Goal: Transaction & Acquisition: Download file/media

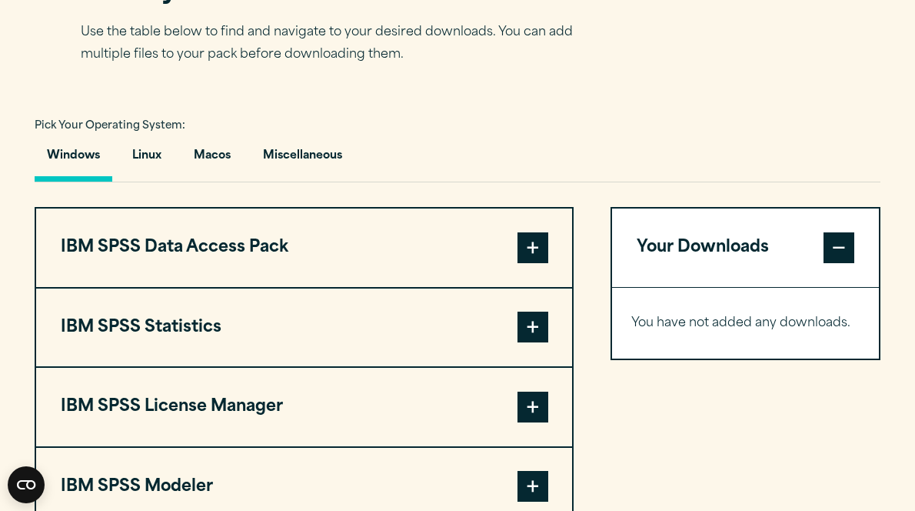
scroll to position [1076, 0]
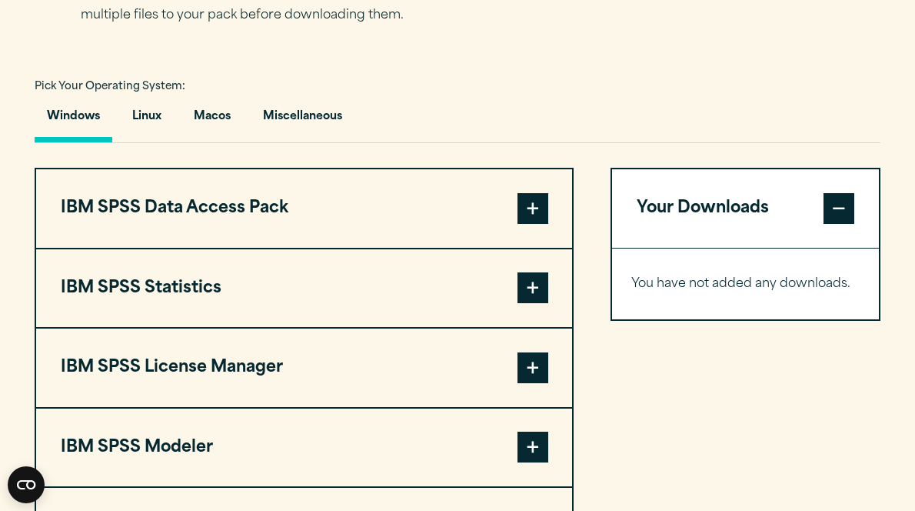
click at [528, 284] on span at bounding box center [532, 287] width 31 height 31
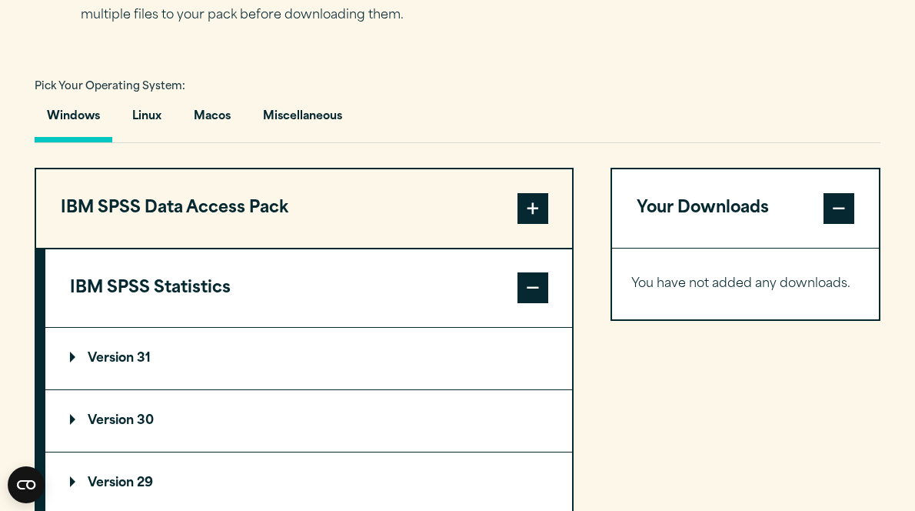
click at [127, 353] on summary "Version 31" at bounding box center [308, 359] width 527 height 62
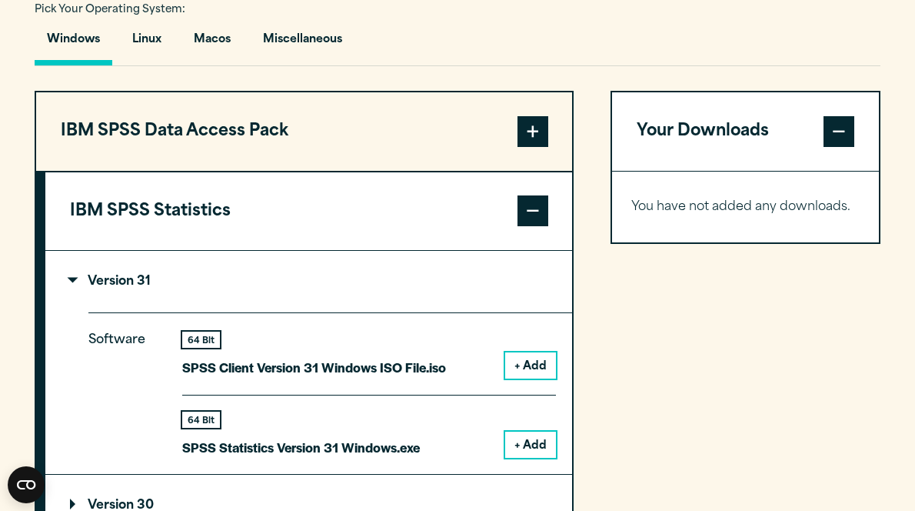
scroll to position [1230, 0]
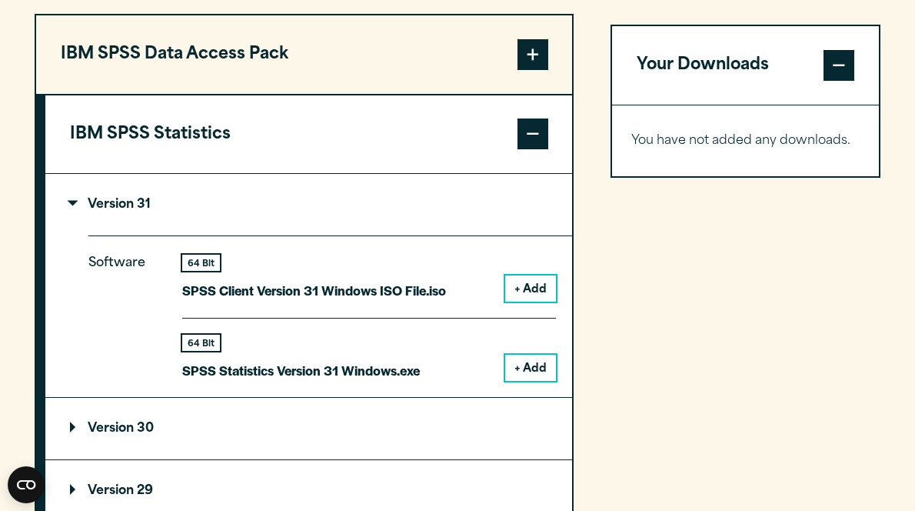
click at [536, 365] on button "+ Add" at bounding box center [530, 367] width 51 height 26
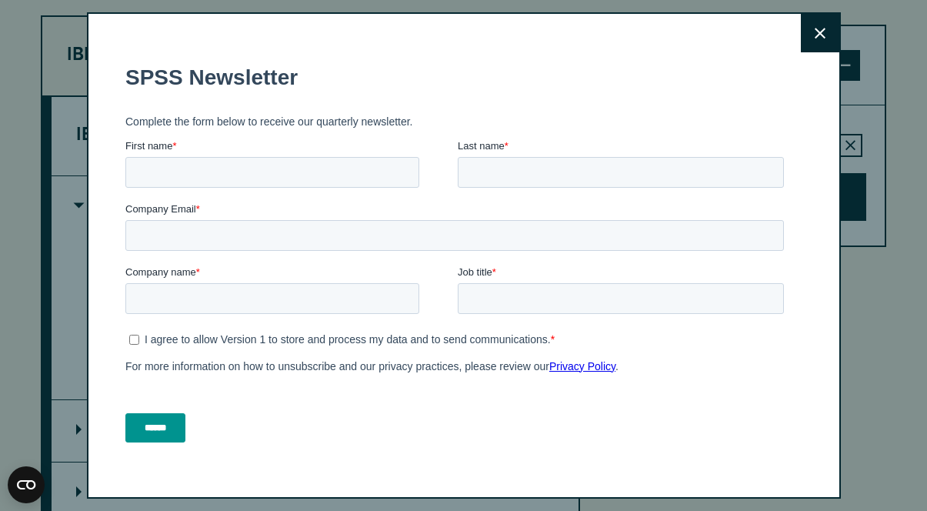
click at [546, 135] on fieldset "Complete the form below to receive our quarterly newsletter." at bounding box center [457, 122] width 664 height 34
click at [814, 29] on icon at bounding box center [819, 34] width 11 height 12
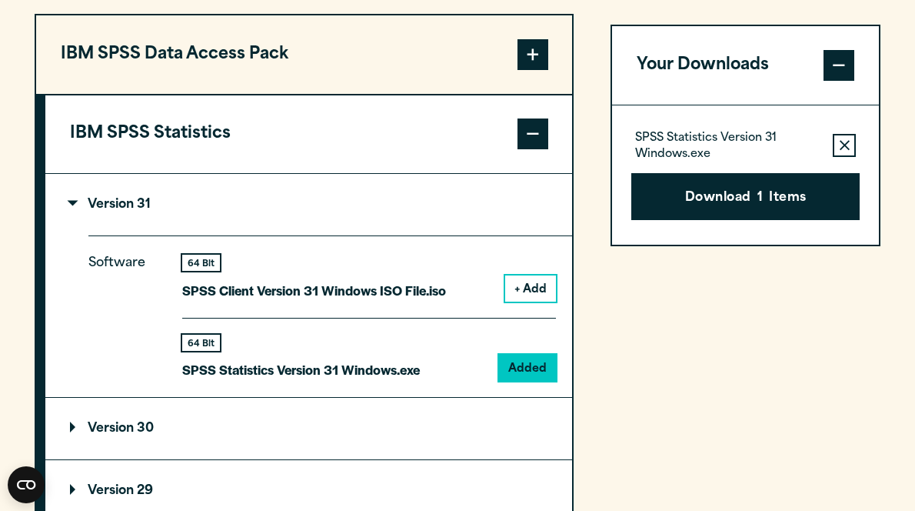
click at [70, 207] on p "Version 31" at bounding box center [110, 204] width 81 height 12
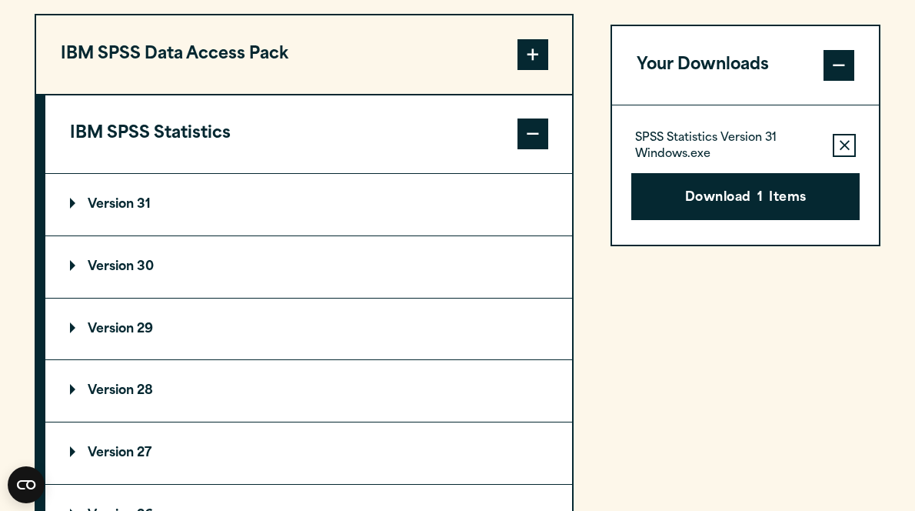
click at [518, 128] on span at bounding box center [532, 133] width 31 height 31
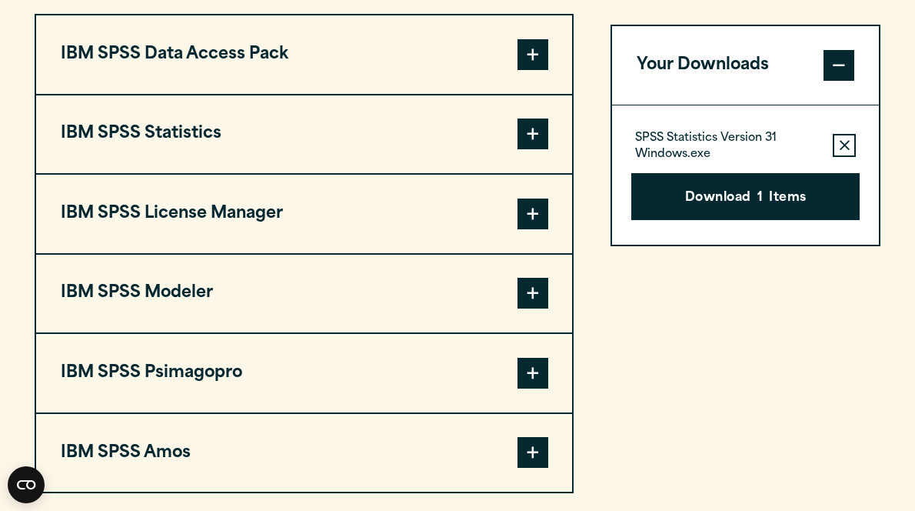
click at [531, 207] on span at bounding box center [532, 213] width 31 height 31
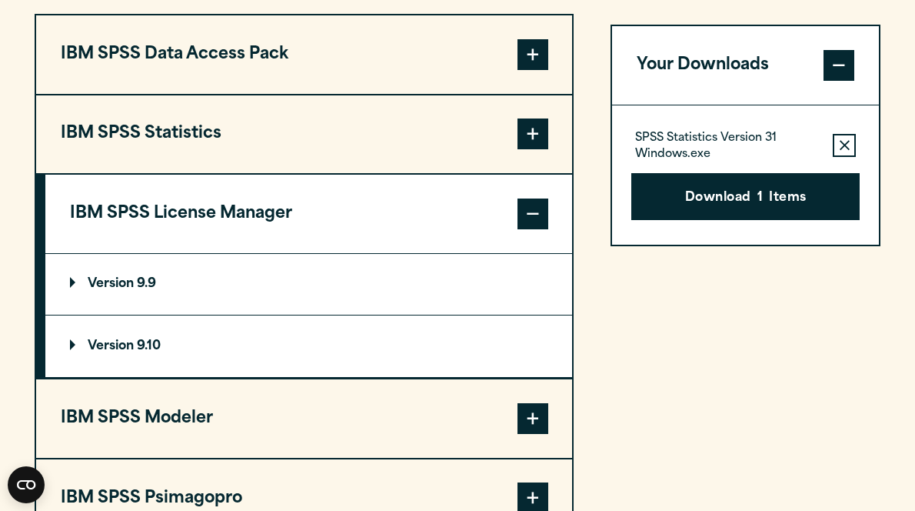
click at [73, 345] on p "Version 9.10" at bounding box center [115, 346] width 91 height 12
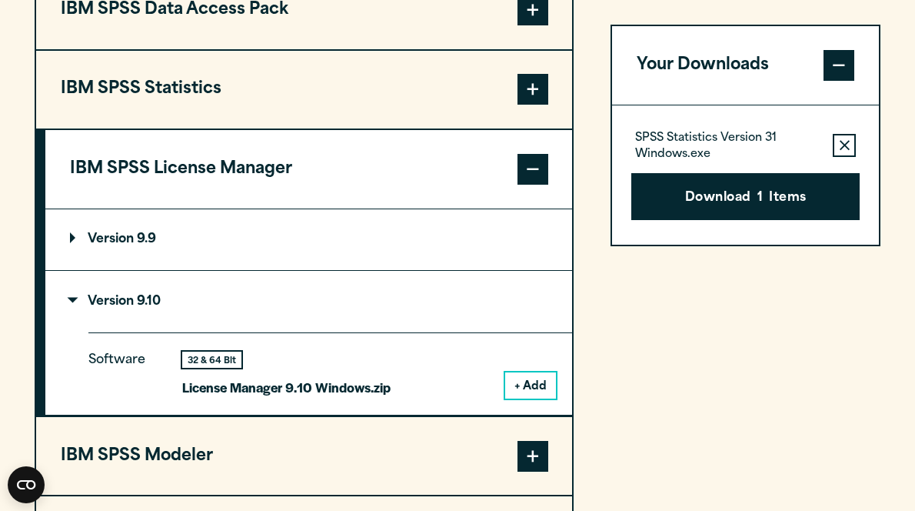
scroll to position [1307, 0]
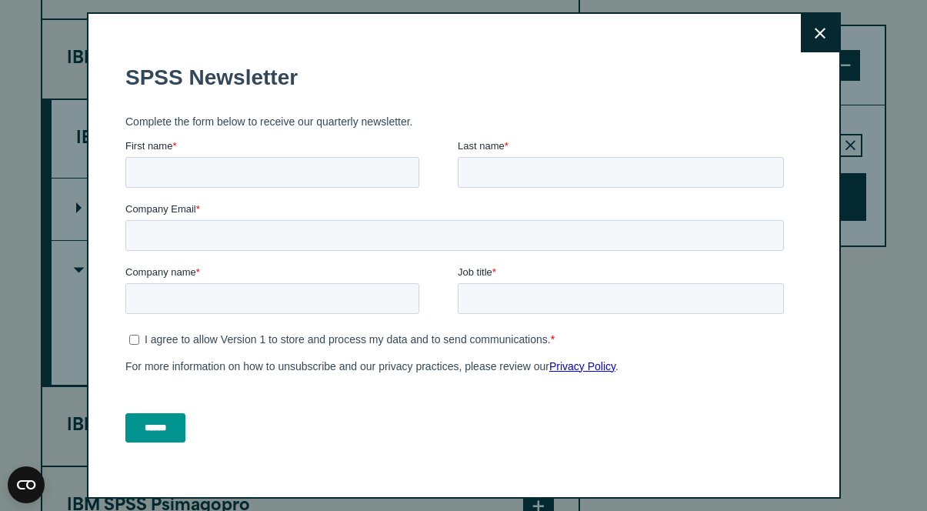
click at [814, 36] on icon at bounding box center [819, 34] width 11 height 12
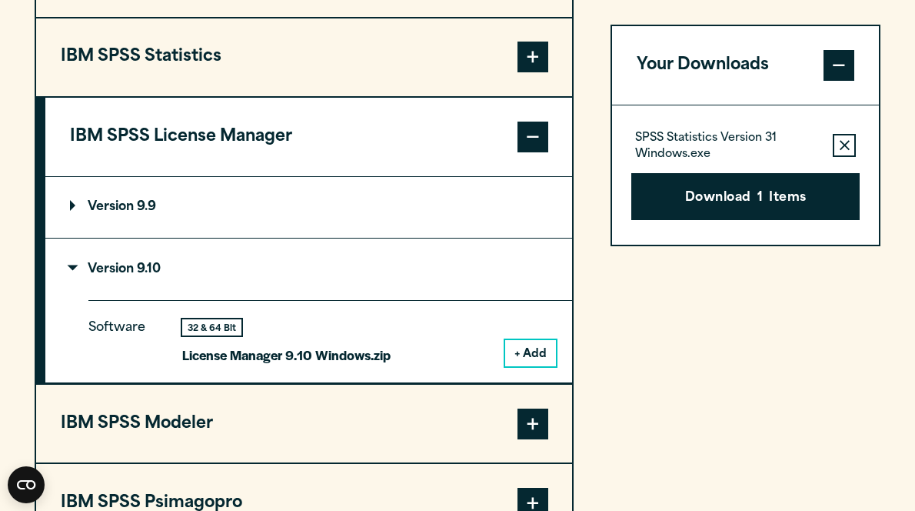
click at [518, 360] on button "+ Add" at bounding box center [530, 353] width 51 height 26
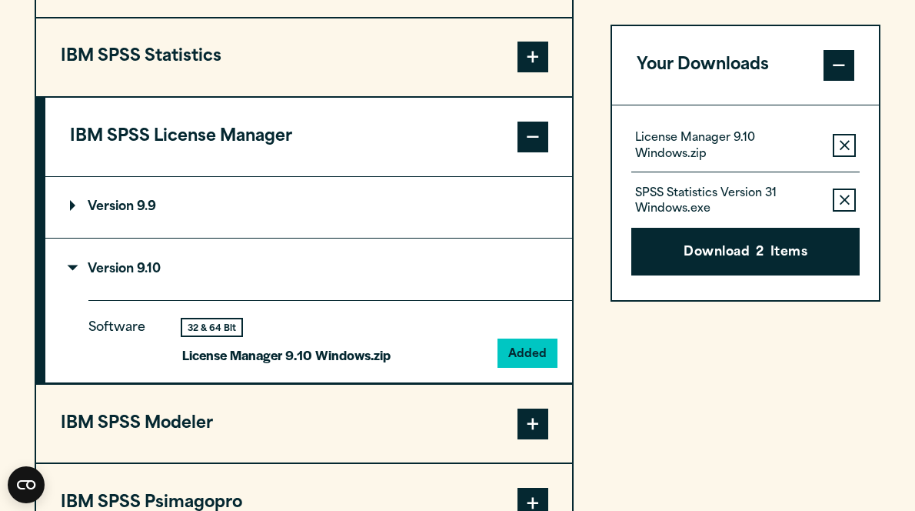
click at [73, 266] on p "Version 9.10" at bounding box center [115, 269] width 91 height 12
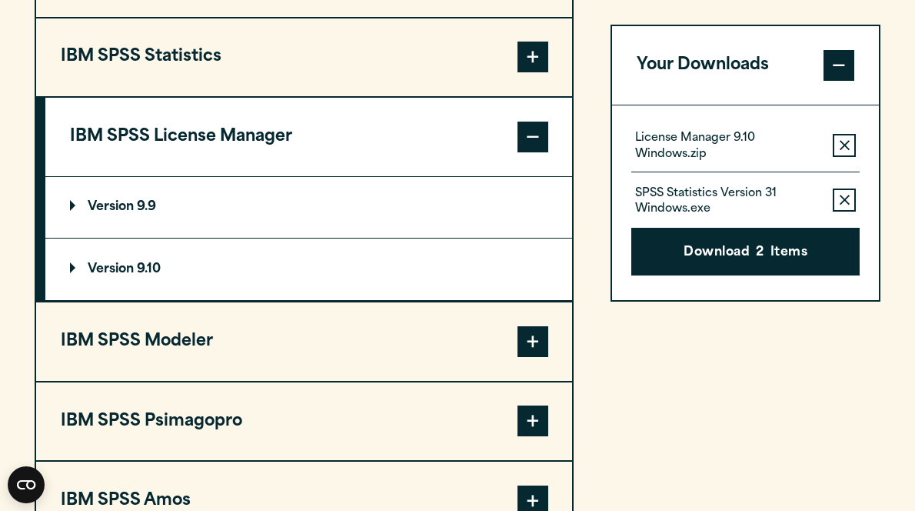
click at [538, 131] on span at bounding box center [532, 136] width 31 height 31
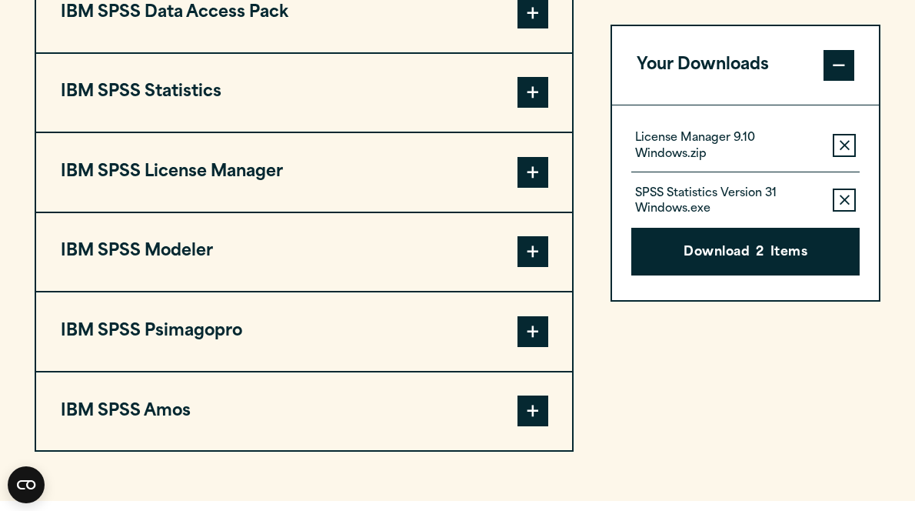
scroll to position [1230, 0]
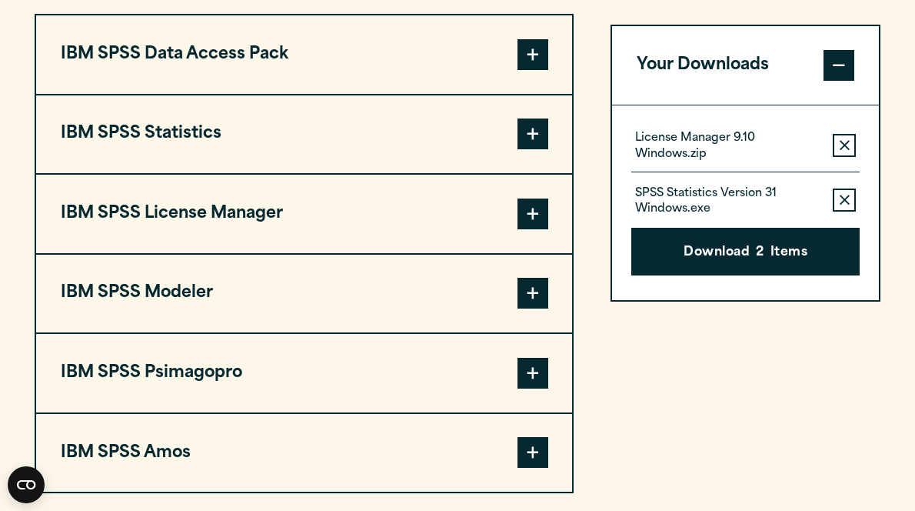
click at [525, 135] on span at bounding box center [532, 133] width 31 height 31
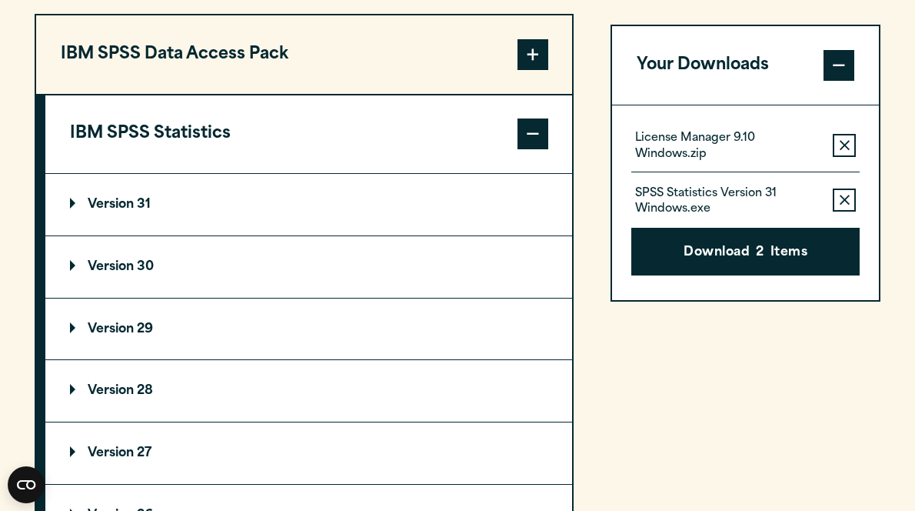
click at [68, 203] on summary "Version 31" at bounding box center [308, 205] width 527 height 62
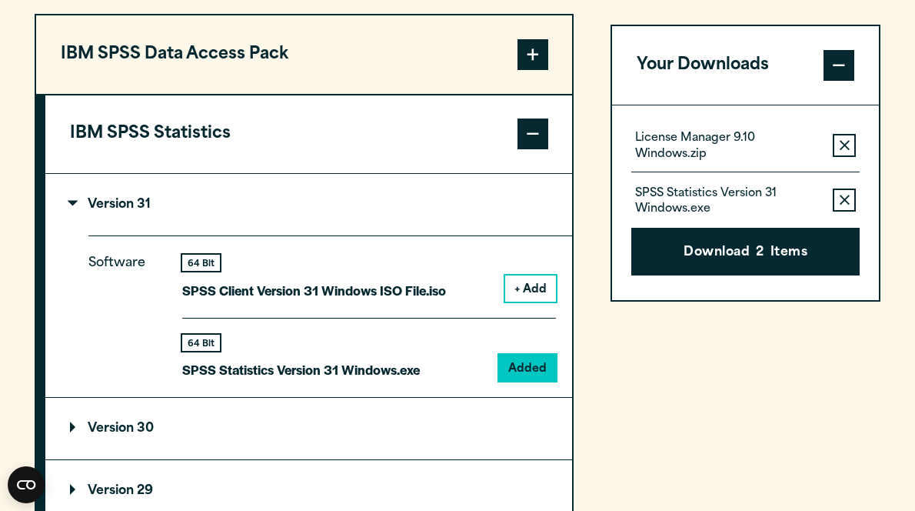
click at [73, 203] on p "Version 31" at bounding box center [110, 204] width 81 height 12
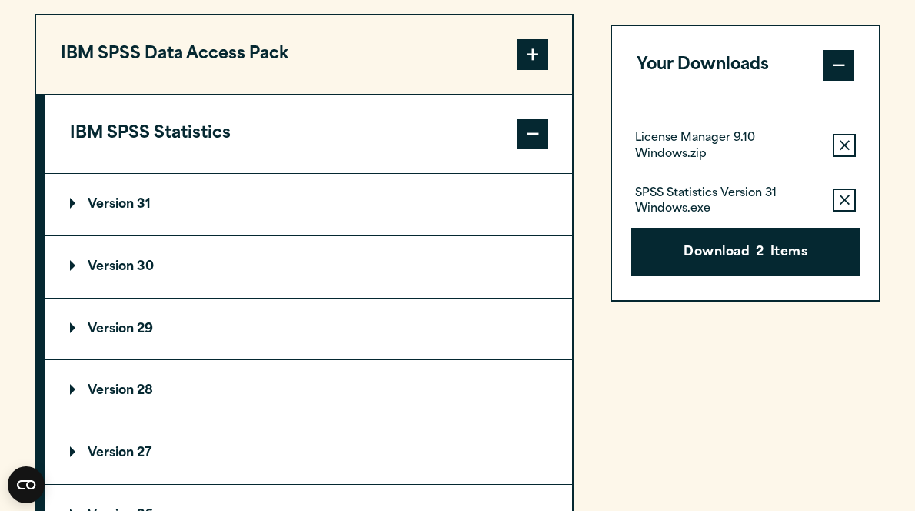
click at [532, 138] on span at bounding box center [532, 133] width 31 height 31
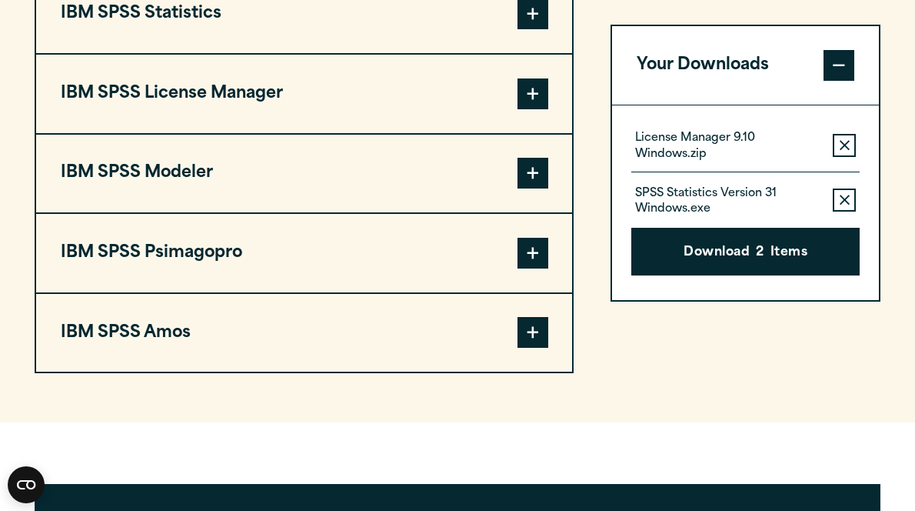
scroll to position [1364, 0]
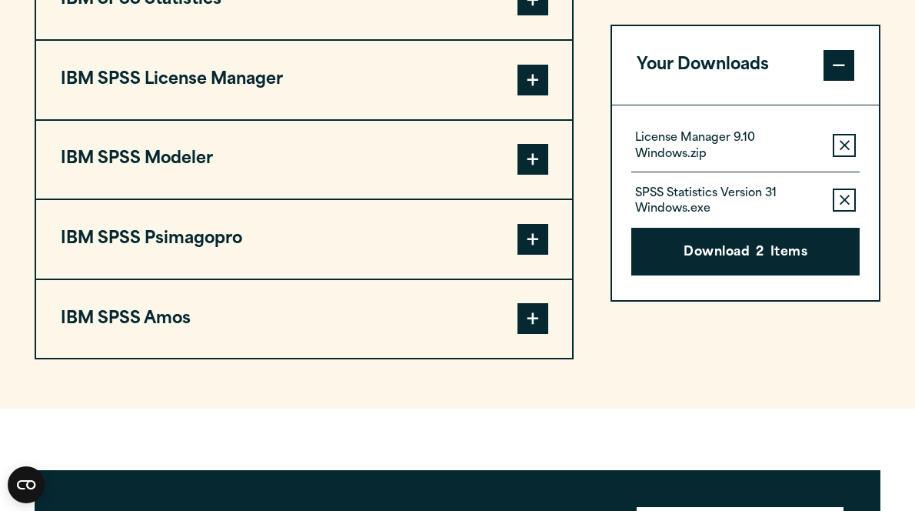
click at [534, 321] on span at bounding box center [532, 318] width 31 height 31
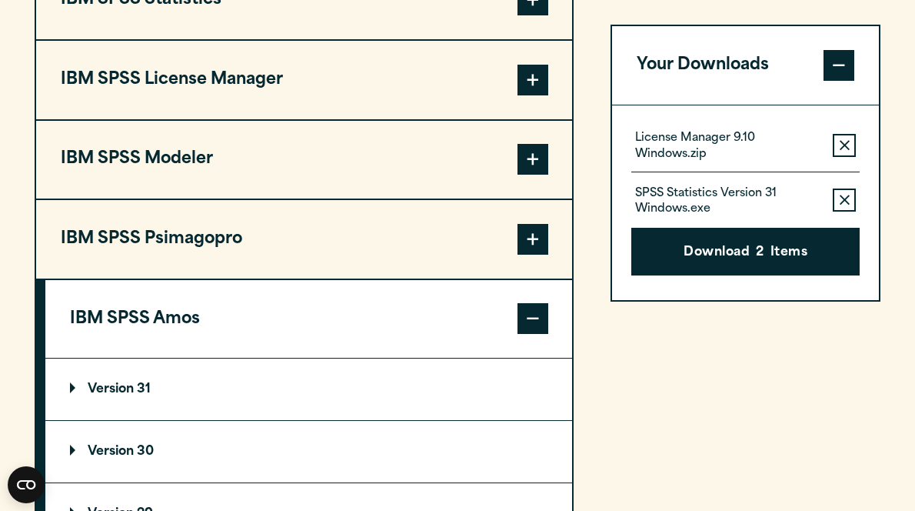
click at [128, 393] on p "Version 31" at bounding box center [110, 389] width 81 height 12
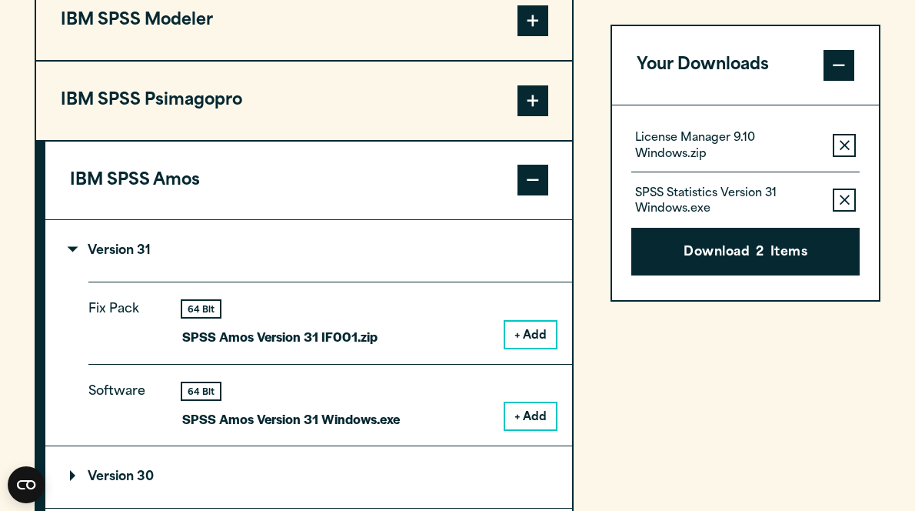
scroll to position [1518, 0]
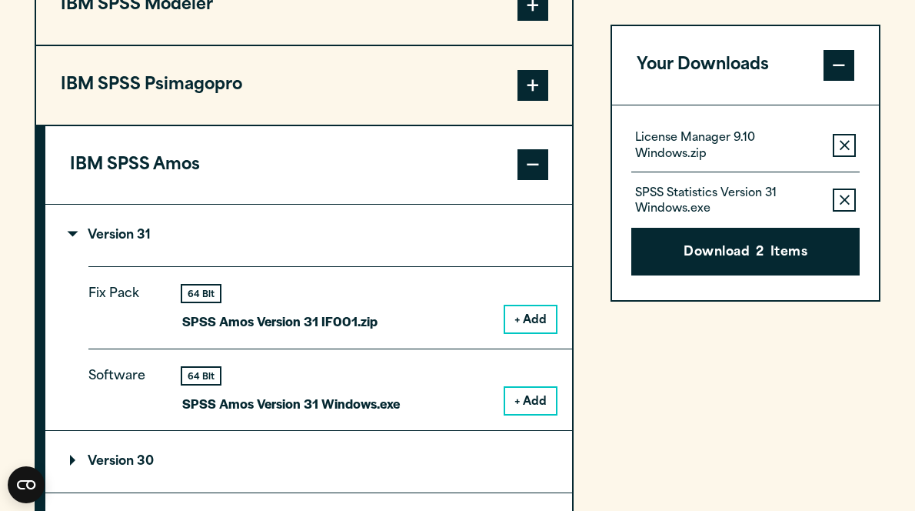
click at [529, 408] on button "+ Add" at bounding box center [530, 401] width 51 height 26
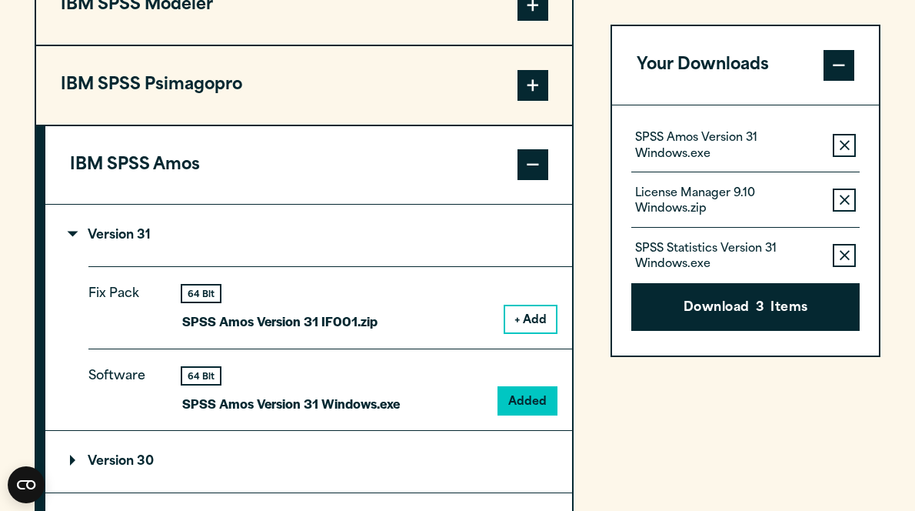
click at [524, 167] on span at bounding box center [532, 164] width 31 height 31
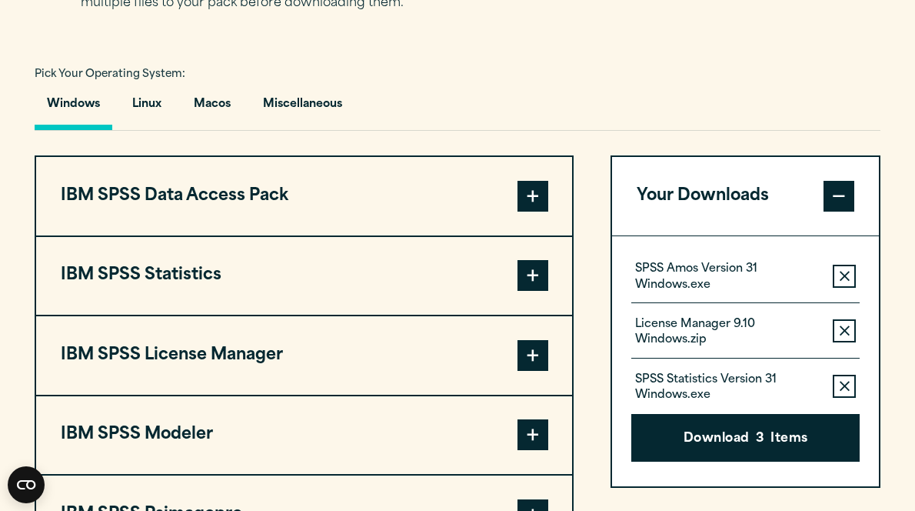
scroll to position [1056, 0]
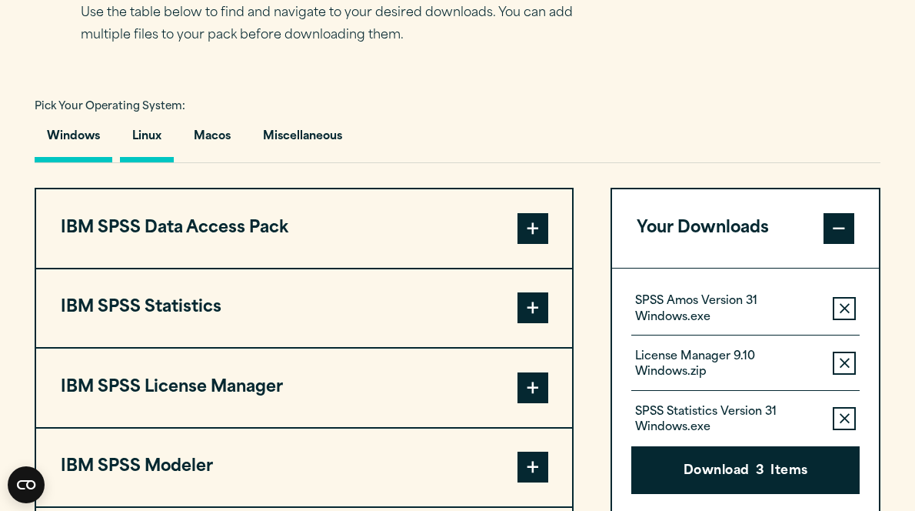
click at [158, 141] on button "Linux" at bounding box center [147, 140] width 54 height 44
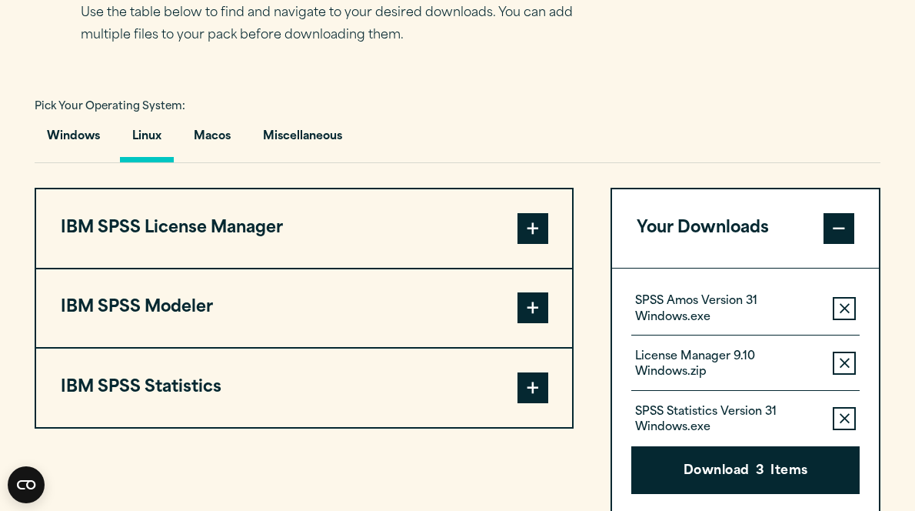
click at [531, 397] on span at bounding box center [532, 387] width 31 height 31
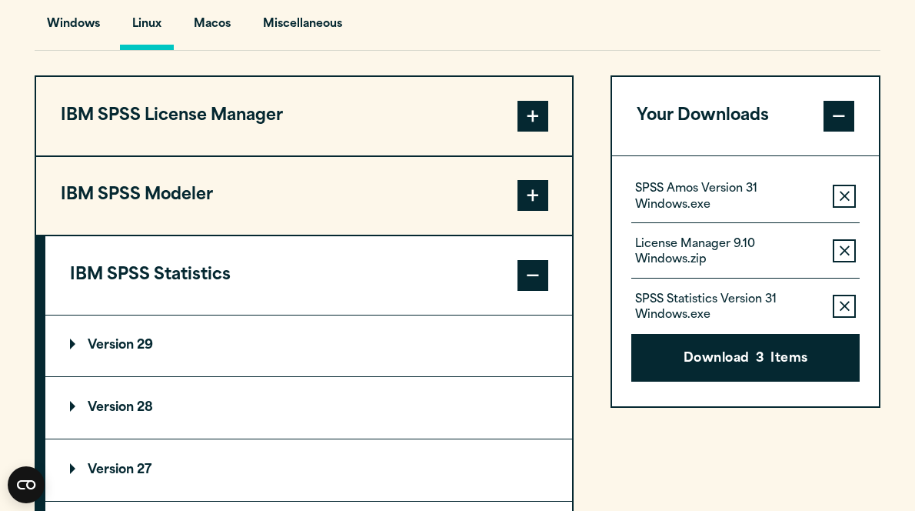
scroll to position [1210, 0]
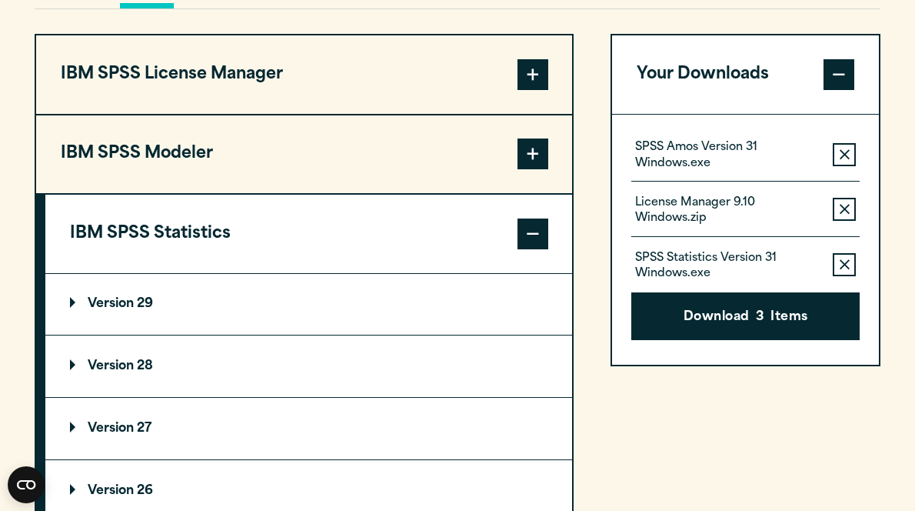
click at [111, 303] on p "Version 29" at bounding box center [111, 304] width 83 height 12
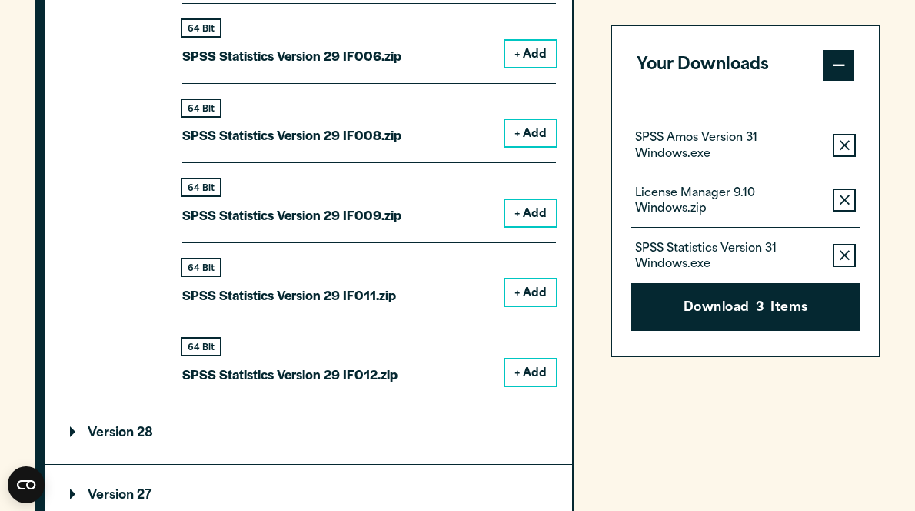
scroll to position [1902, 0]
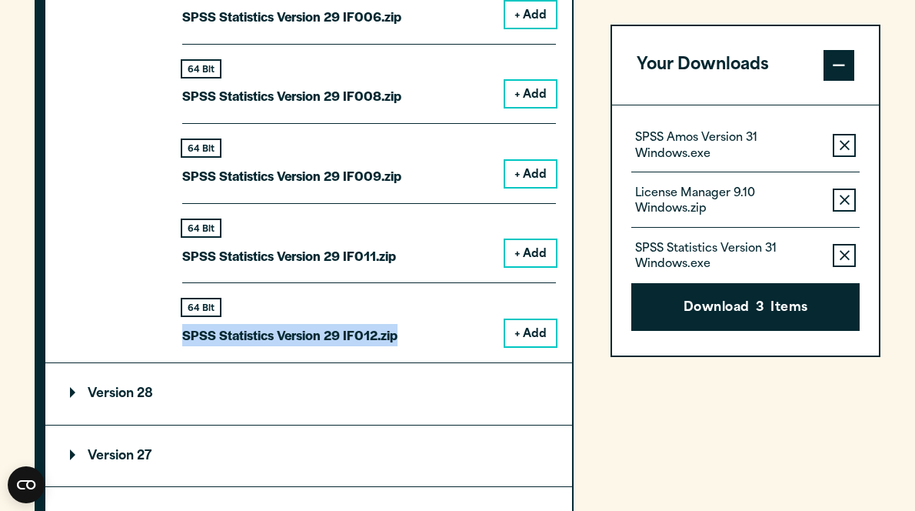
drag, startPoint x: 403, startPoint y: 338, endPoint x: 185, endPoint y: 338, distance: 217.6
click at [185, 338] on div "64 Bit SPSS Statistics Version 29 IF012.zip + Add" at bounding box center [369, 314] width 374 height 64
copy p "SPSS Statistics Version 29 IF012.zip"
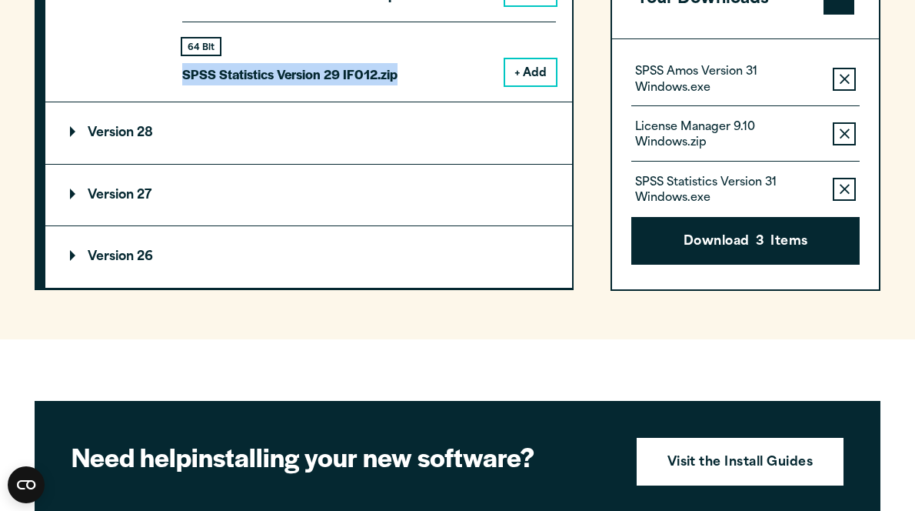
scroll to position [2133, 0]
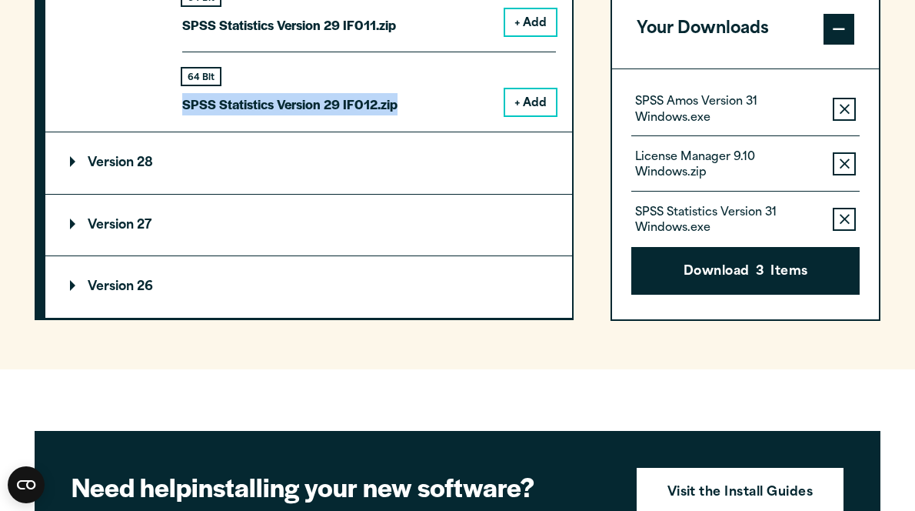
click at [72, 160] on p "Version 28" at bounding box center [111, 163] width 83 height 12
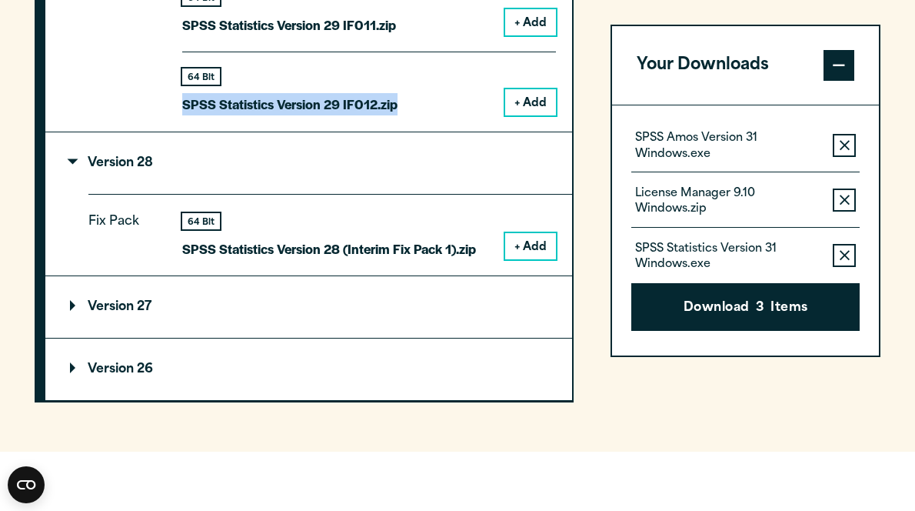
click at [72, 160] on p "Version 28" at bounding box center [111, 163] width 83 height 12
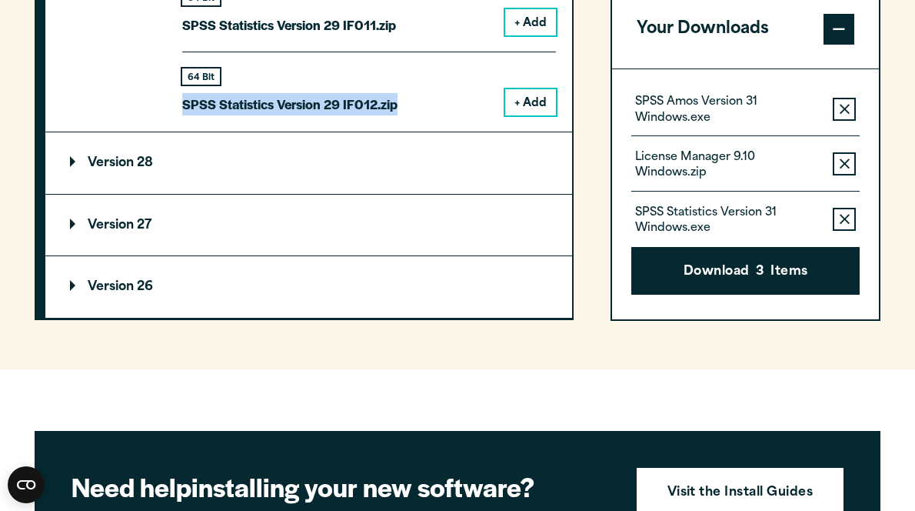
click at [68, 221] on summary "Version 27" at bounding box center [308, 226] width 527 height 62
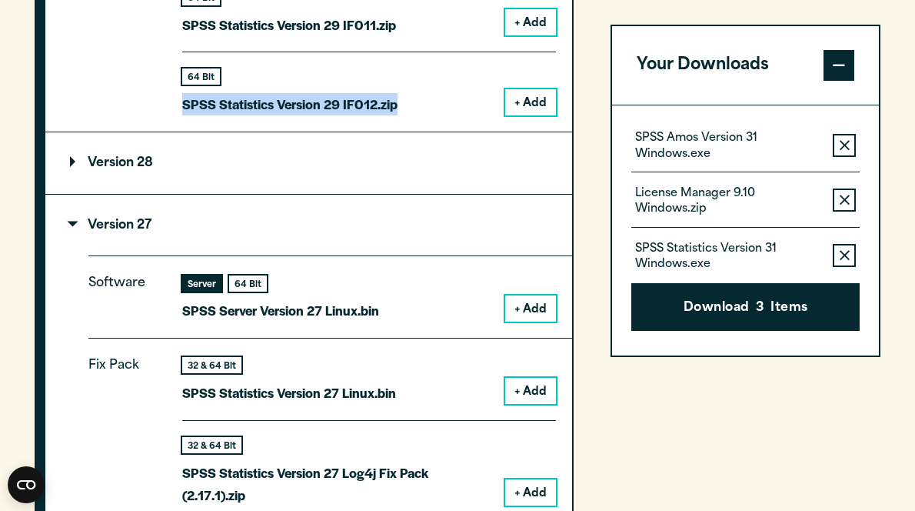
click at [68, 221] on summary "Version 27" at bounding box center [308, 226] width 527 height 62
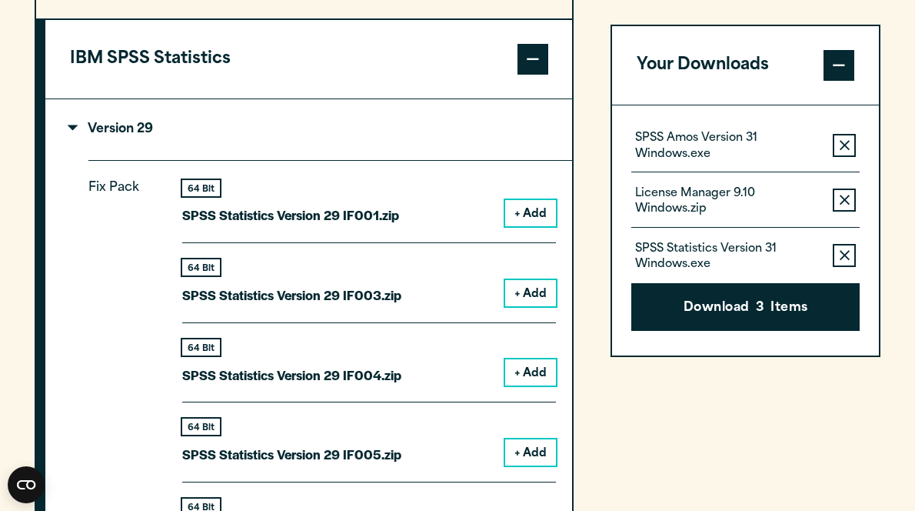
scroll to position [1364, 0]
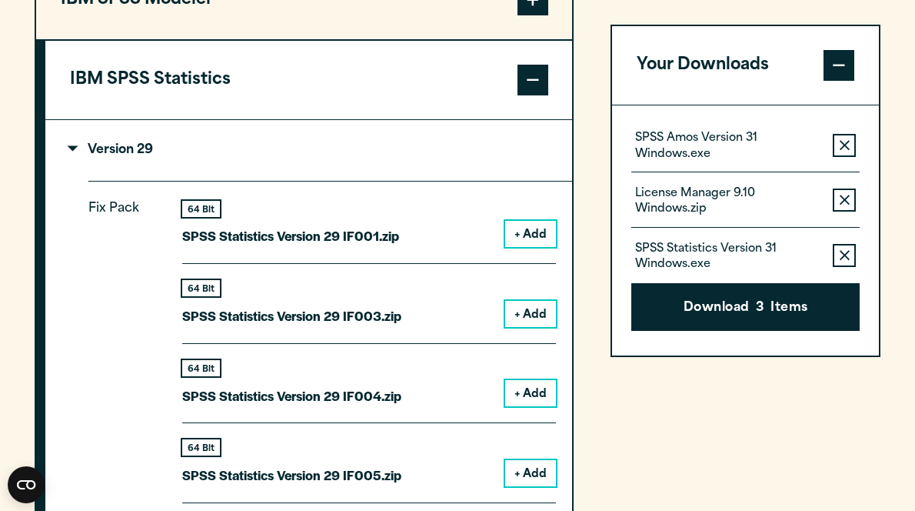
click at [77, 151] on p "Version 29" at bounding box center [111, 150] width 83 height 12
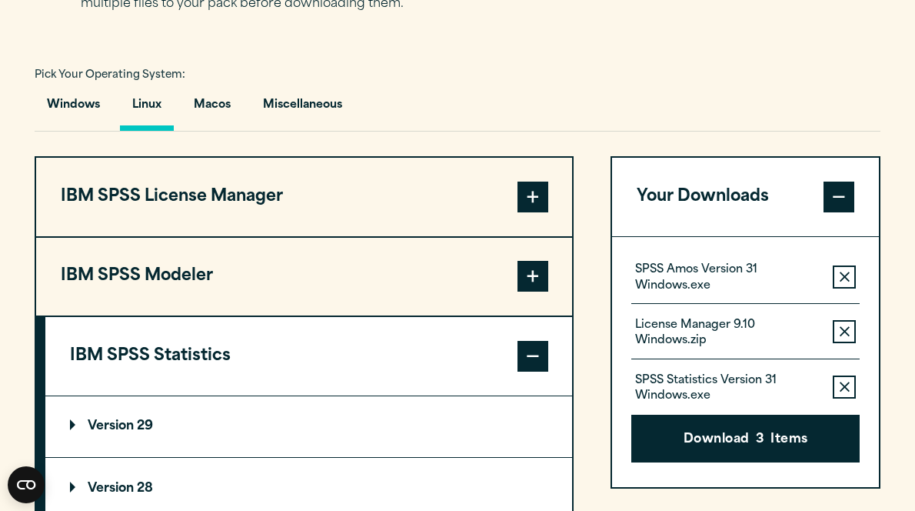
scroll to position [1056, 0]
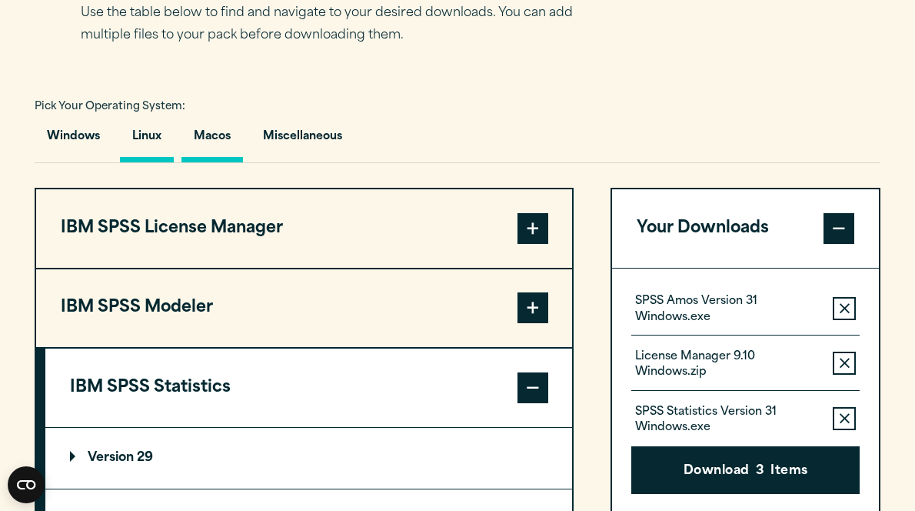
click at [221, 130] on button "Macos" at bounding box center [212, 140] width 62 height 44
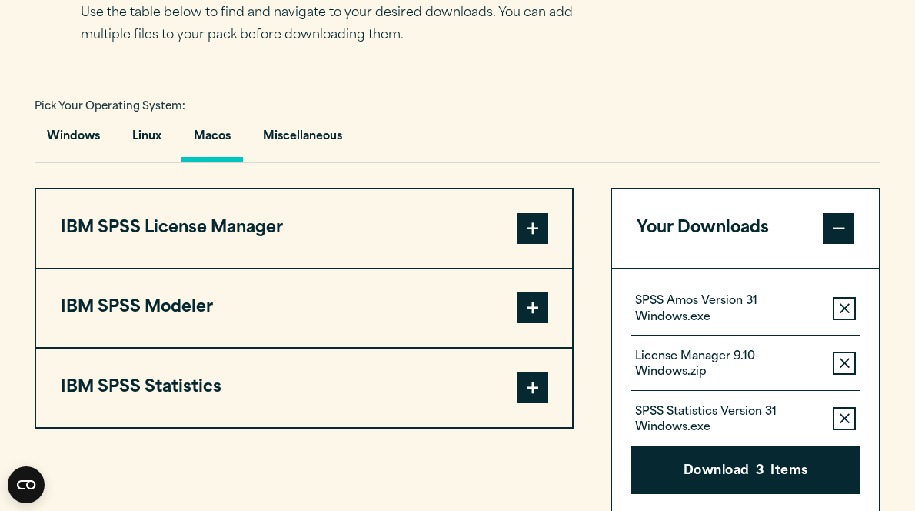
click at [535, 394] on span at bounding box center [532, 387] width 31 height 31
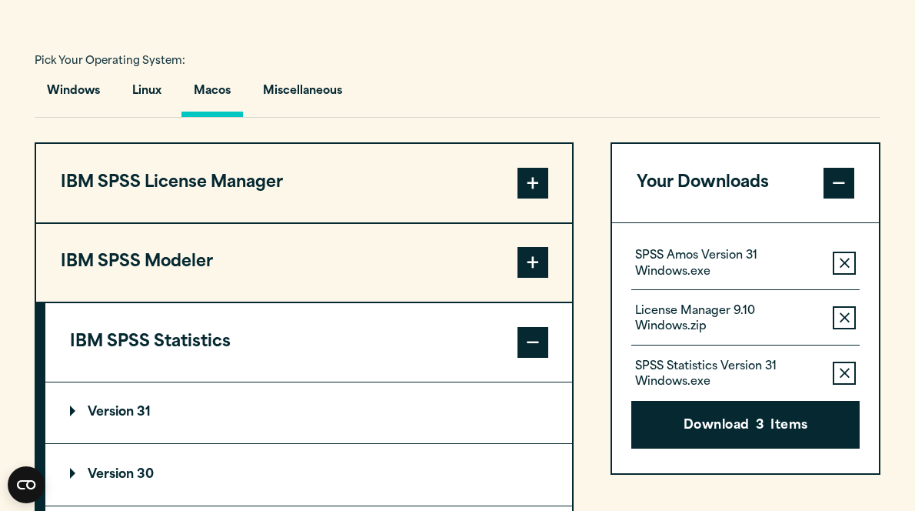
scroll to position [1133, 0]
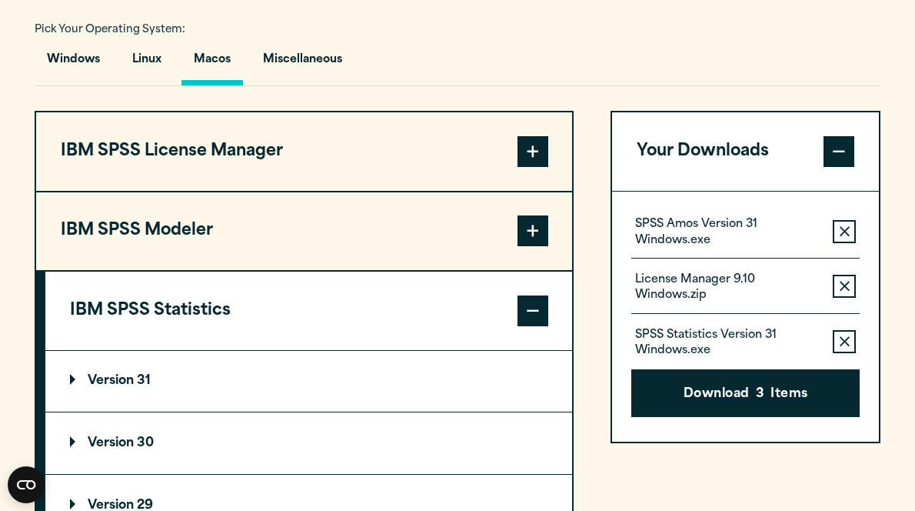
click at [77, 381] on p "Version 31" at bounding box center [110, 380] width 81 height 12
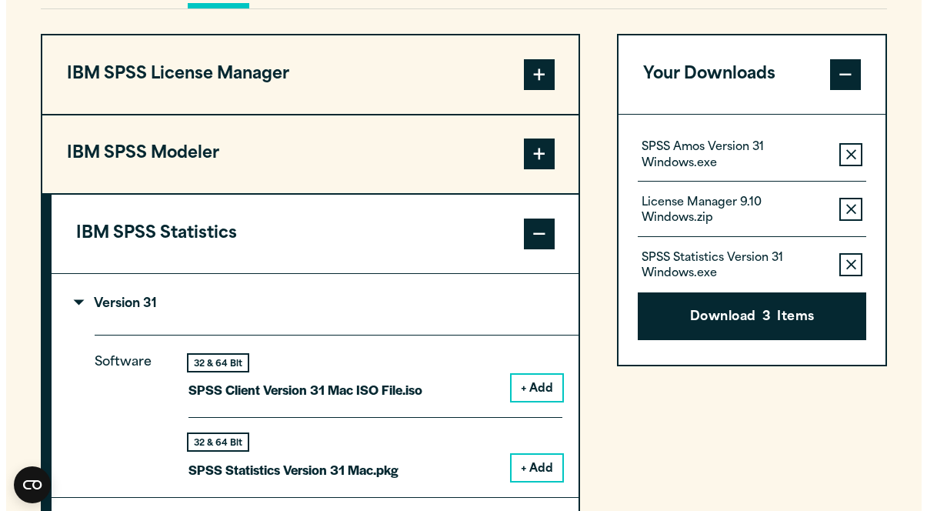
scroll to position [1287, 0]
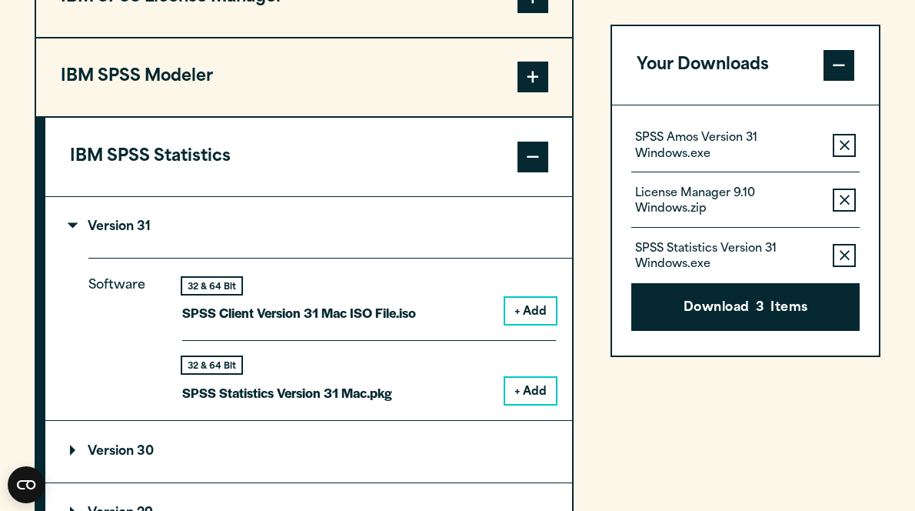
click at [522, 396] on button "+ Add" at bounding box center [530, 391] width 51 height 26
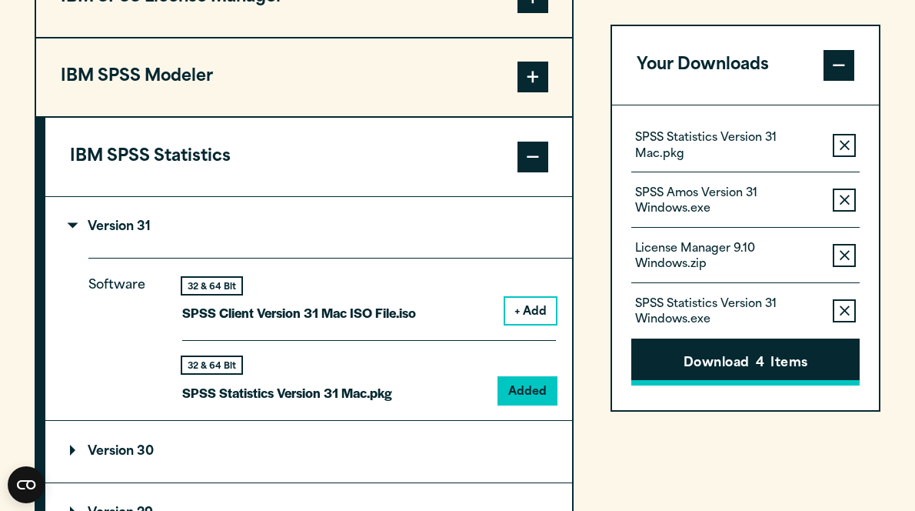
click at [720, 361] on button "Download 4 Items" at bounding box center [745, 362] width 228 height 48
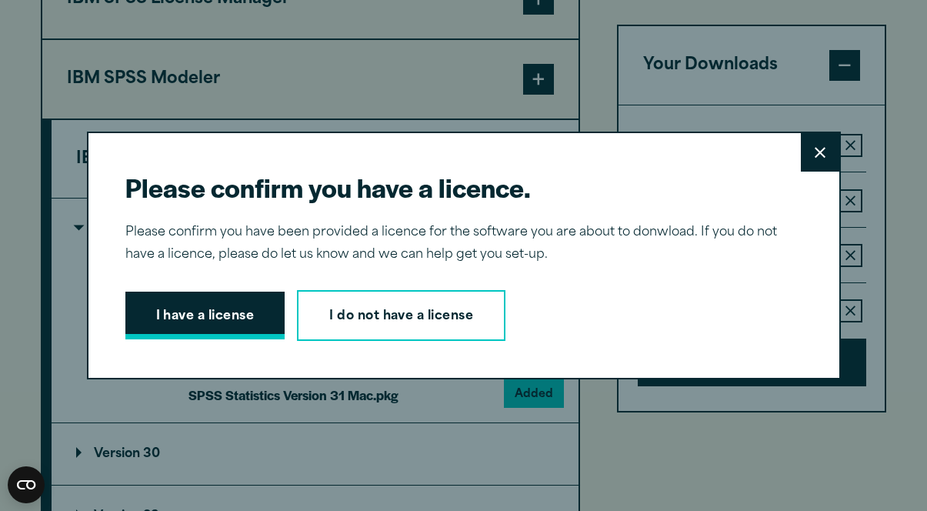
click at [165, 315] on button "I have a license" at bounding box center [205, 315] width 160 height 48
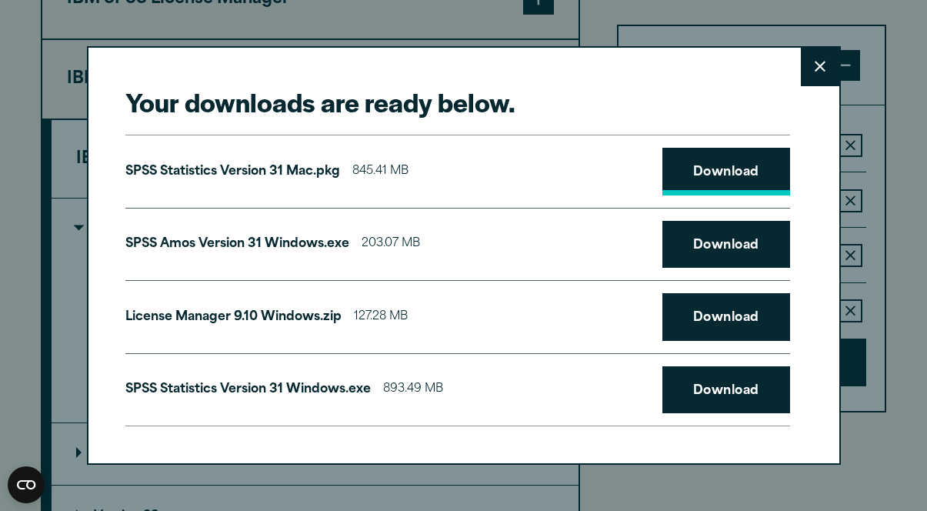
click at [698, 167] on link "Download" at bounding box center [726, 172] width 128 height 48
click at [523, 221] on div "SPSS [PERSON_NAME] Version 31 Windows.exe 203.07 MB Download" at bounding box center [457, 245] width 664 height 74
click at [712, 245] on link "Download" at bounding box center [726, 245] width 128 height 48
click at [490, 284] on div "License Manager 9.10 Windows.zip 127.28 MB Download" at bounding box center [457, 317] width 664 height 74
click at [723, 314] on link "Download" at bounding box center [726, 317] width 128 height 48
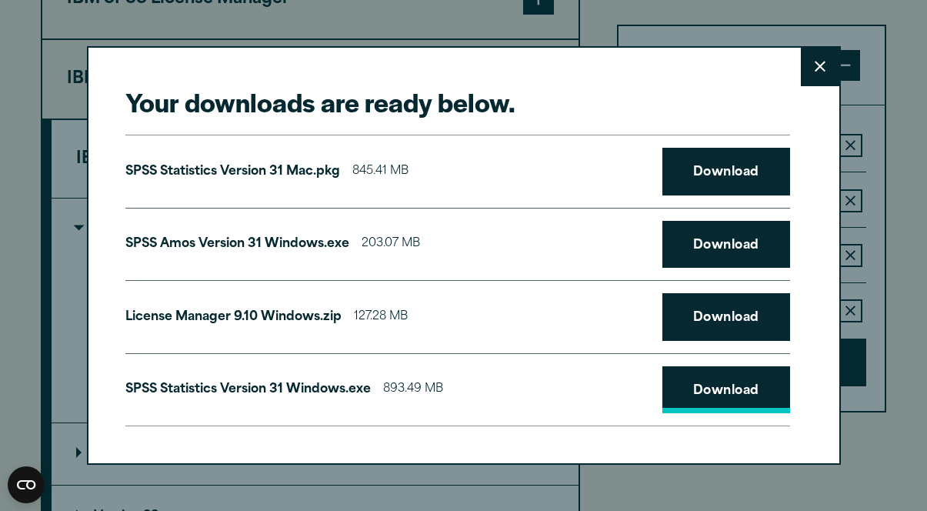
click at [717, 388] on link "Download" at bounding box center [726, 390] width 128 height 48
